Goal: Task Accomplishment & Management: Manage account settings

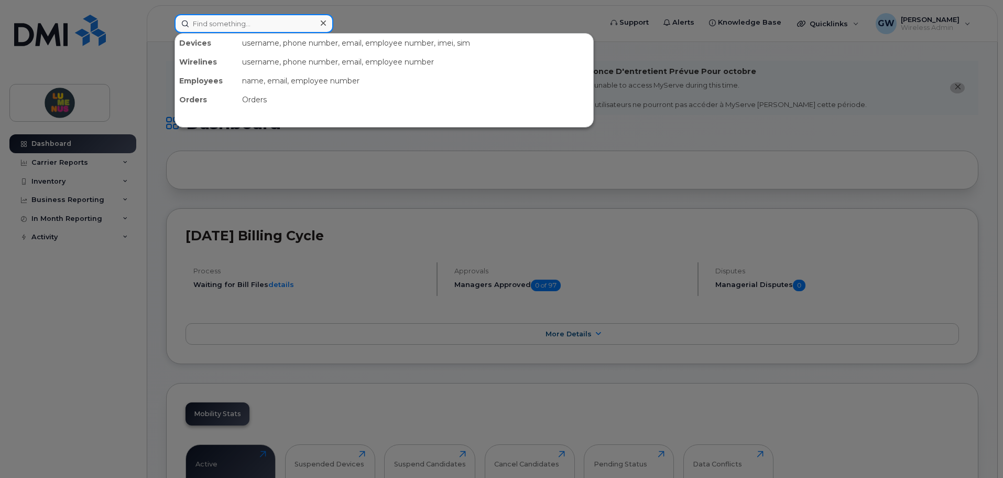
click at [234, 31] on input at bounding box center [254, 23] width 159 height 19
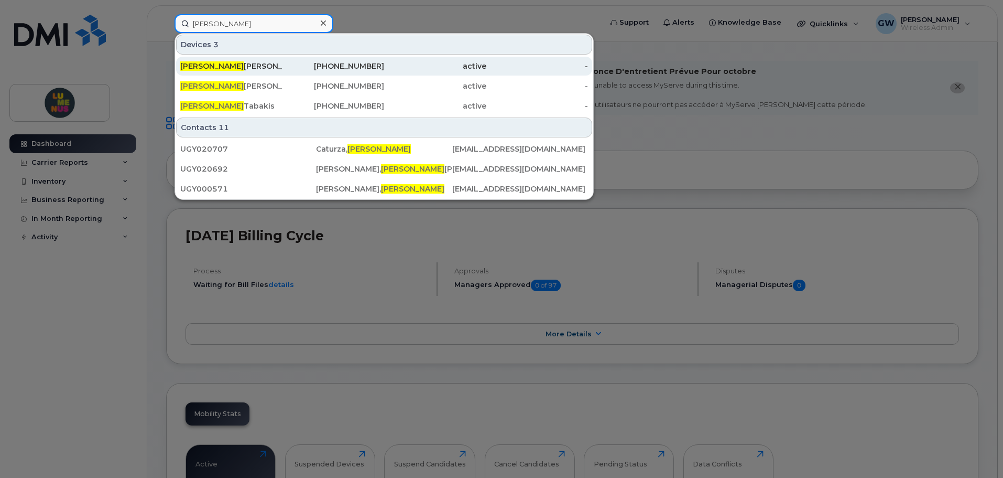
type input "[PERSON_NAME]"
click at [252, 68] on div "[PERSON_NAME] [PERSON_NAME]" at bounding box center [231, 66] width 102 height 10
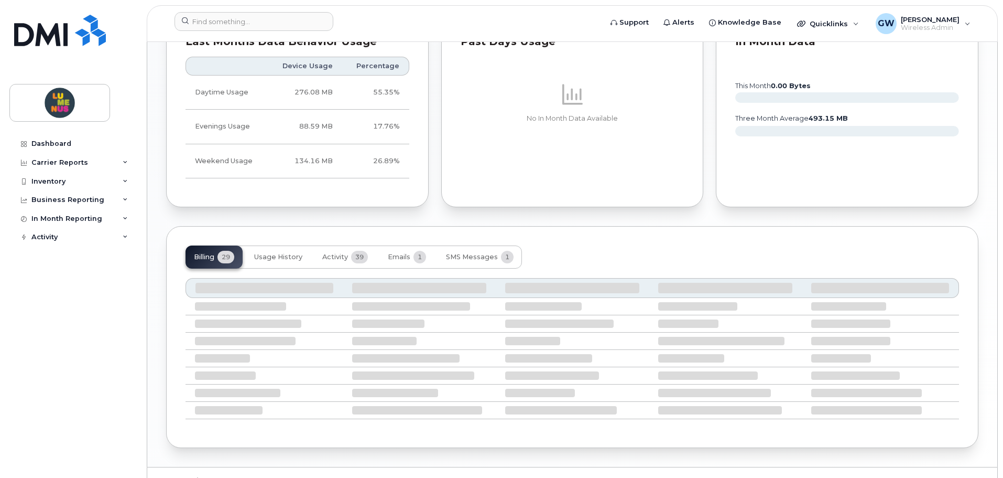
scroll to position [766, 0]
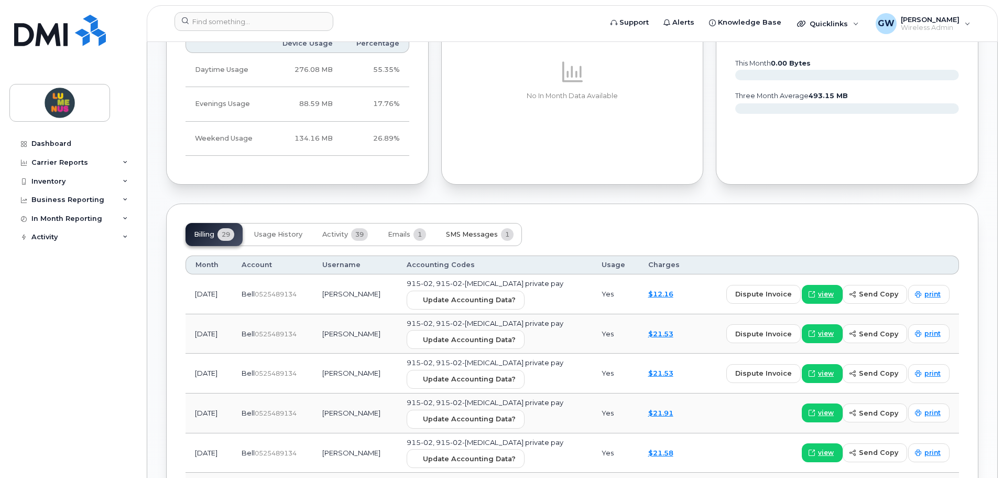
click at [487, 235] on span "SMS Messages" at bounding box center [472, 234] width 52 height 8
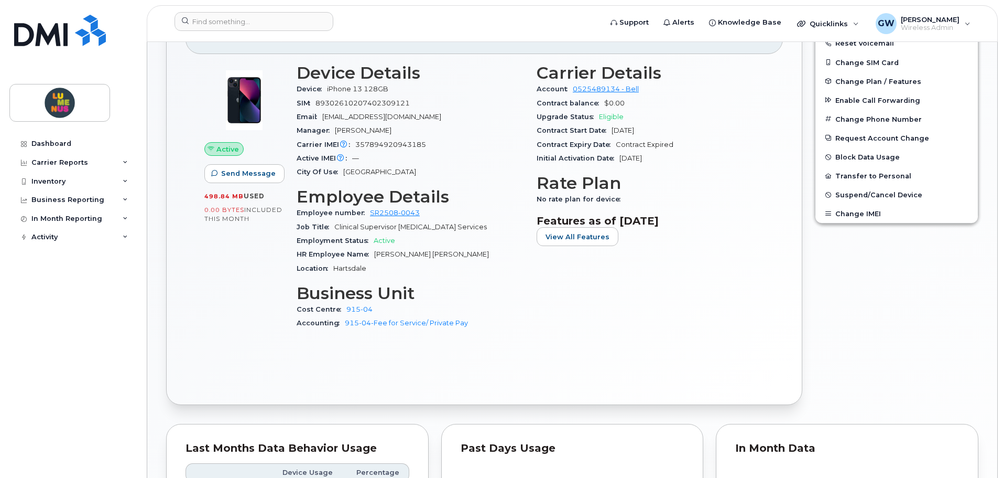
scroll to position [305, 0]
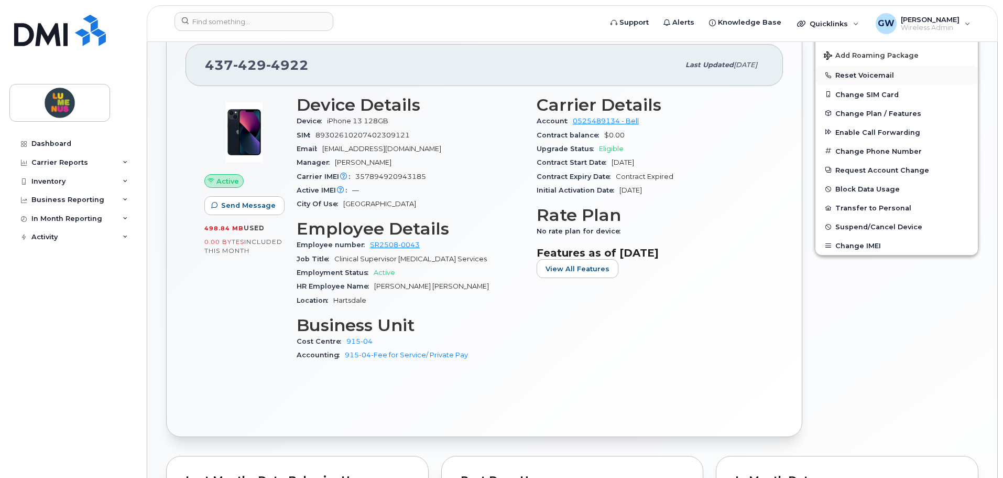
click at [866, 77] on button "Reset Voicemail" at bounding box center [897, 75] width 163 height 19
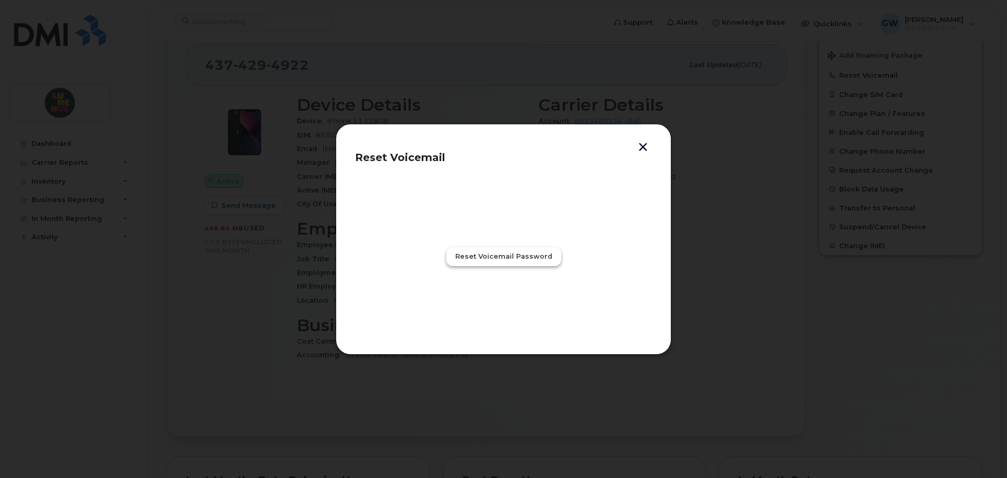
click at [526, 255] on span "Reset Voicemail Password" at bounding box center [503, 256] width 97 height 10
click at [502, 306] on span "Close" at bounding box center [503, 302] width 21 height 10
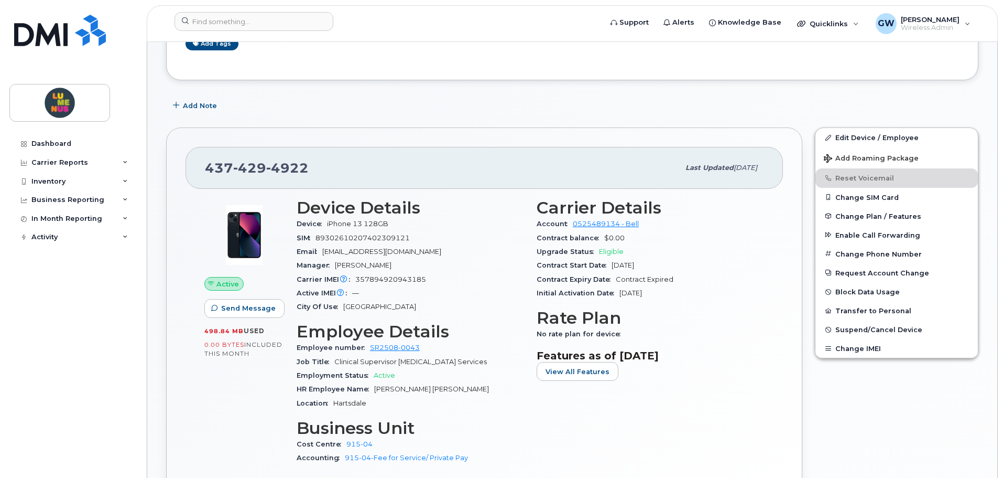
scroll to position [200, 0]
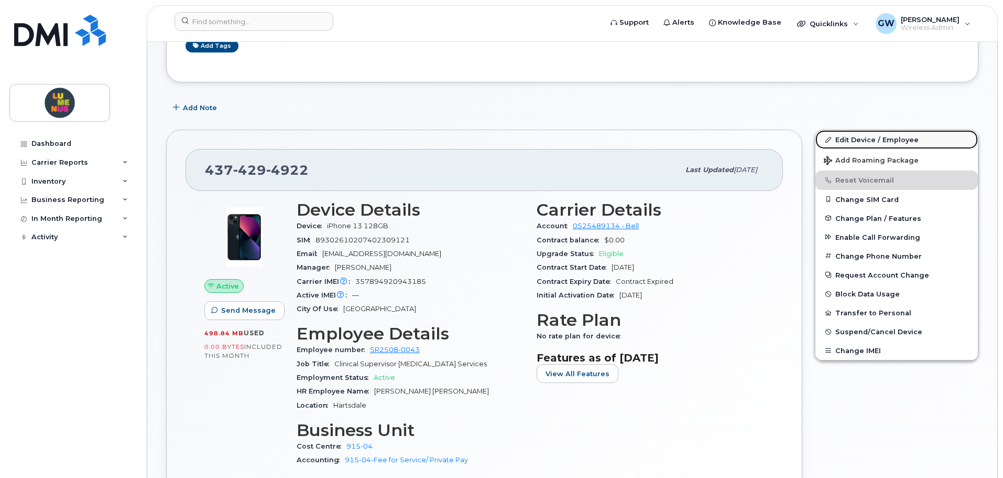
click at [850, 134] on link "Edit Device / Employee" at bounding box center [897, 139] width 163 height 19
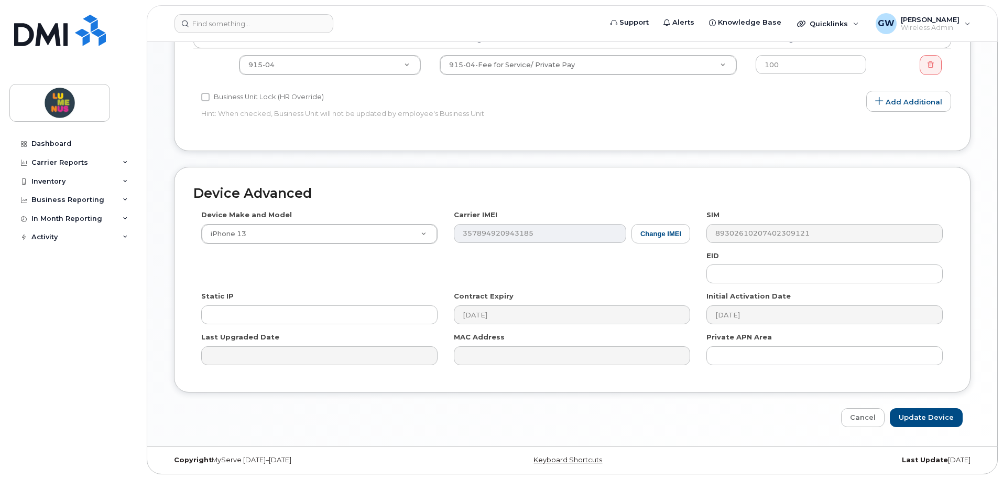
scroll to position [560, 0]
